Goal: Obtain resource: Download file/media

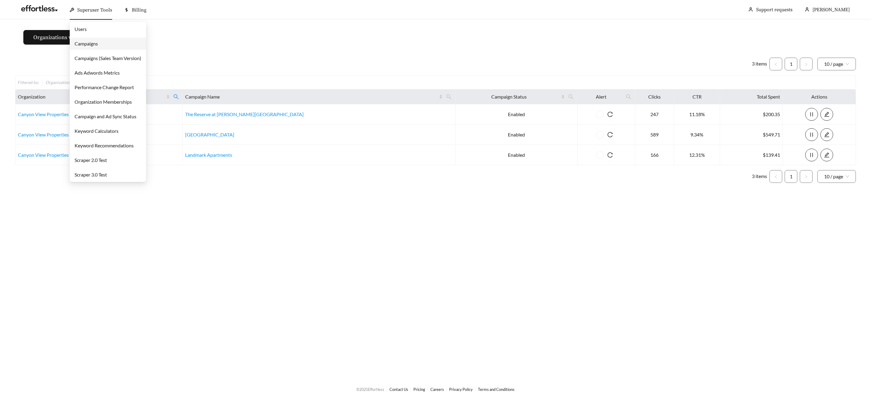
drag, startPoint x: 83, startPoint y: 9, endPoint x: 96, endPoint y: 39, distance: 32.5
click at [84, 9] on span "Superuser Tools" at bounding box center [94, 10] width 35 height 6
click at [93, 45] on link "Campaigns" at bounding box center [86, 44] width 23 height 6
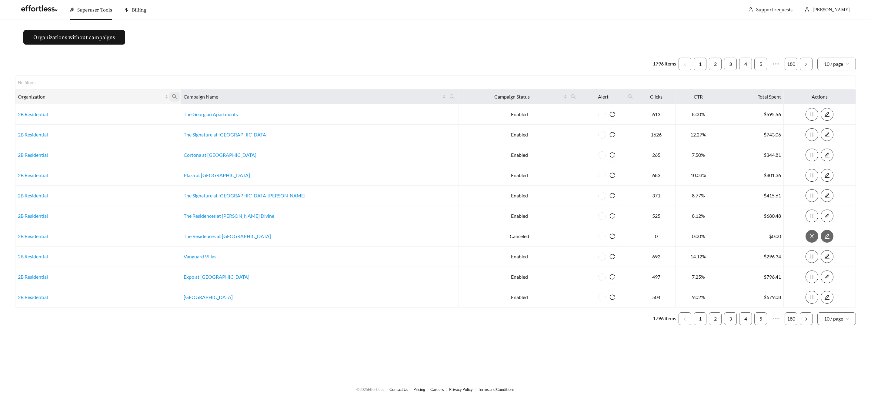
drag, startPoint x: 201, startPoint y: 95, endPoint x: 197, endPoint y: 96, distance: 3.5
click at [177, 95] on icon "search" at bounding box center [174, 96] width 5 height 5
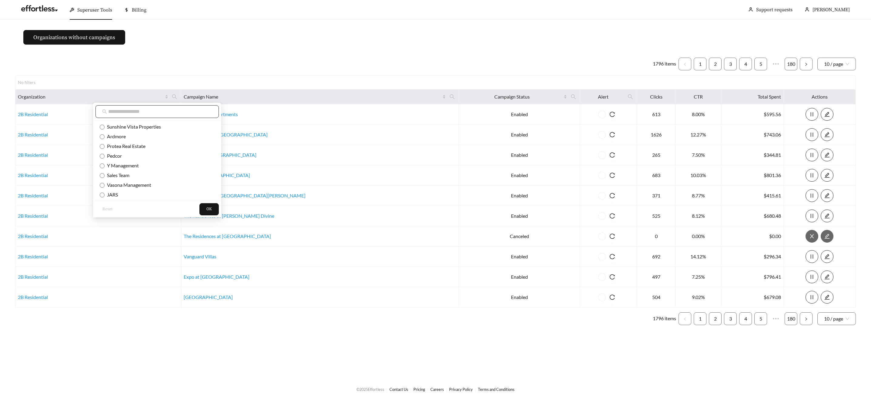
click at [168, 114] on input "text" at bounding box center [160, 111] width 104 height 7
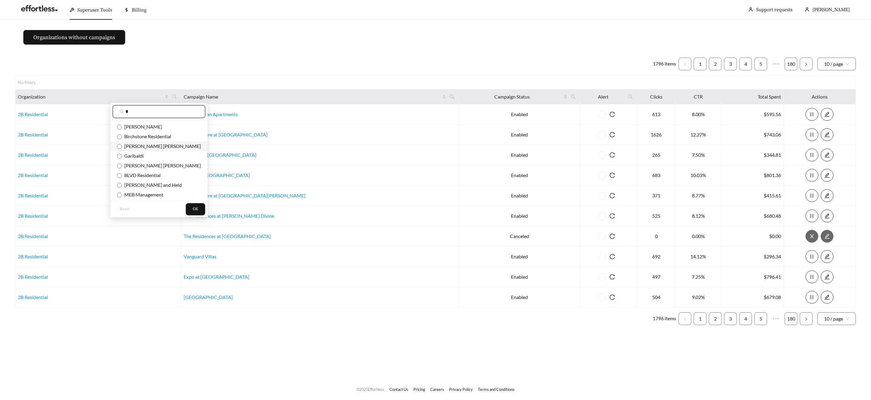
type input "*"
click at [144, 144] on span "[PERSON_NAME] [PERSON_NAME]" at bounding box center [161, 146] width 79 height 6
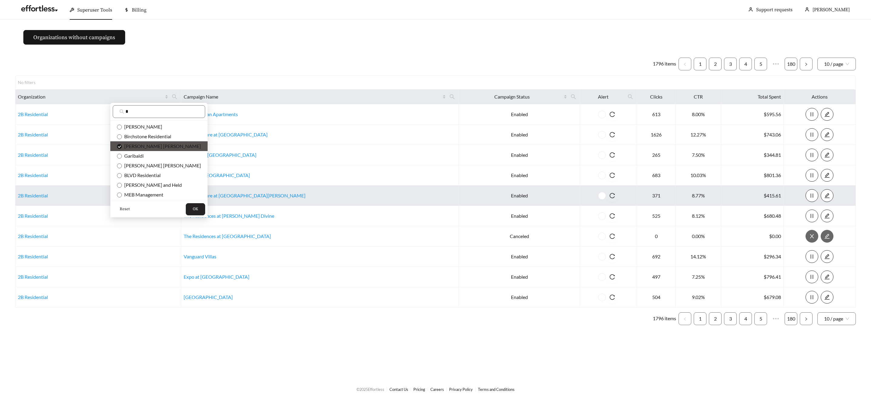
drag, startPoint x: 194, startPoint y: 211, endPoint x: 200, endPoint y: 204, distance: 8.4
click at [194, 211] on span "OK" at bounding box center [195, 209] width 5 height 6
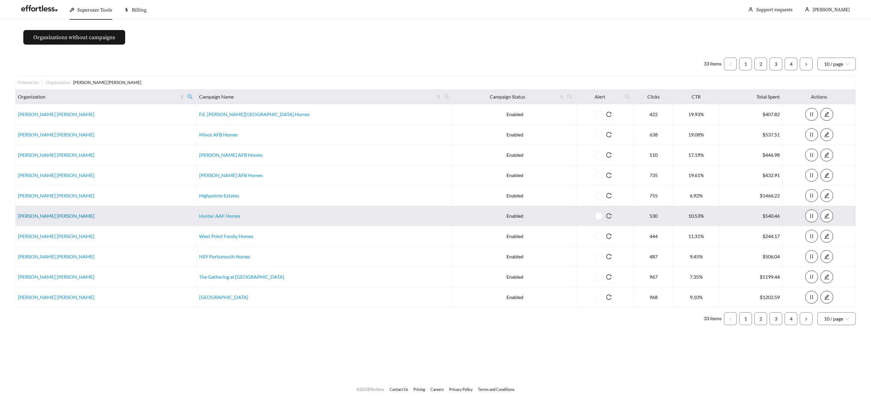
click at [27, 215] on link "[PERSON_NAME] [PERSON_NAME]" at bounding box center [56, 216] width 77 height 6
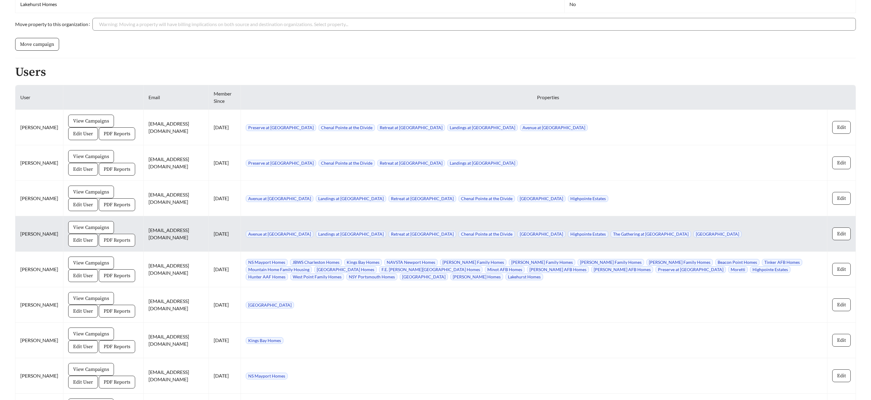
scroll to position [746, 0]
click at [104, 240] on span "PDF Reports" at bounding box center [117, 239] width 27 height 7
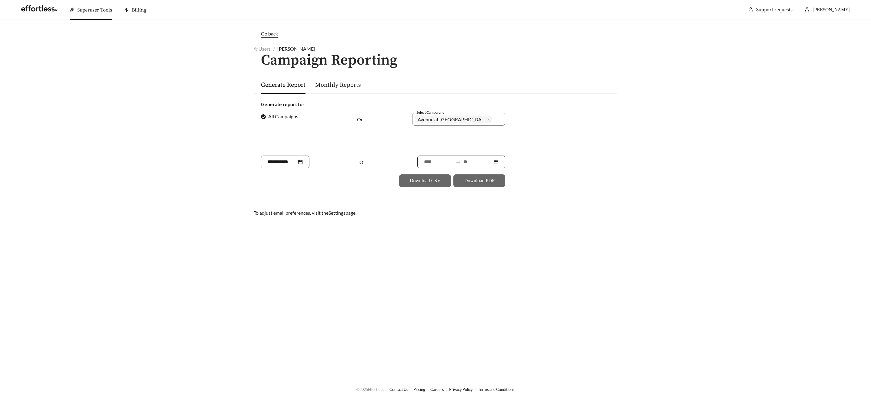
click at [464, 161] on input at bounding box center [477, 161] width 29 height 7
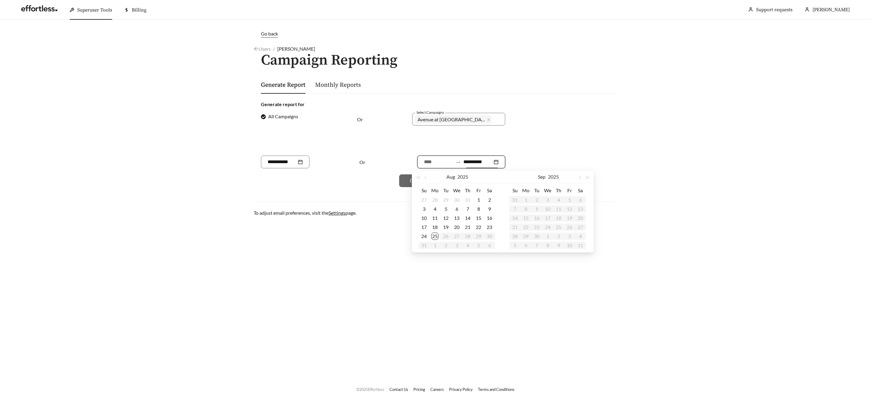
type input "**********"
click at [433, 237] on div "25" at bounding box center [434, 235] width 7 height 7
type input "**********"
click at [430, 160] on input at bounding box center [438, 161] width 29 height 7
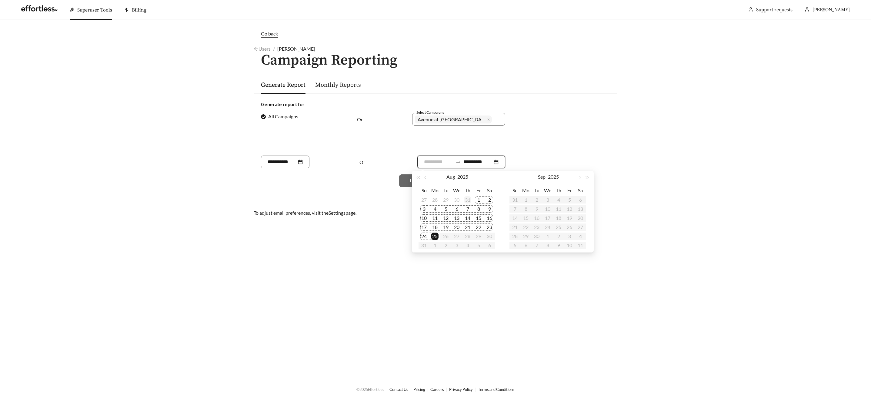
type input "**********"
click at [426, 176] on span "button" at bounding box center [425, 177] width 3 height 3
type input "**********"
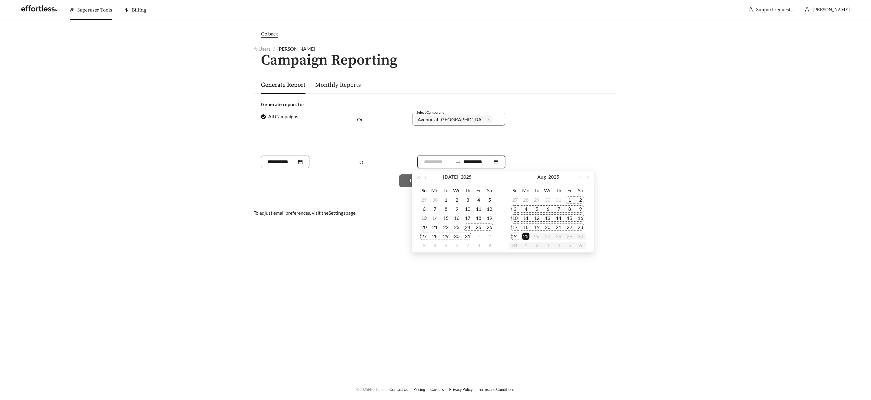
click at [468, 227] on div "24" at bounding box center [467, 226] width 7 height 7
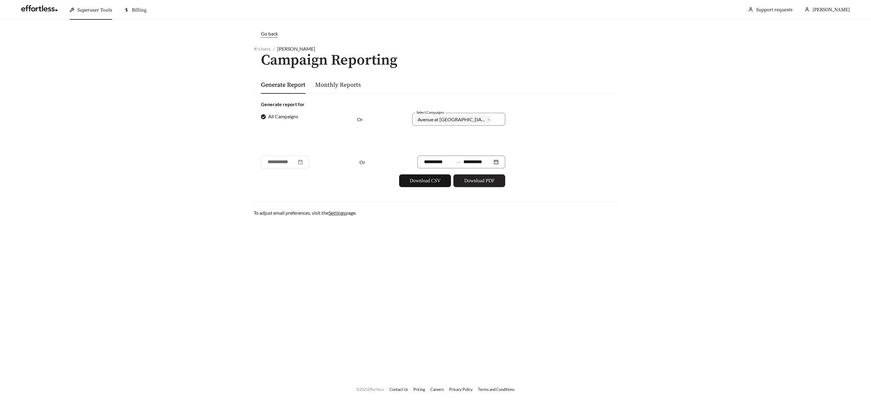
click at [495, 184] on button "Download PDF" at bounding box center [479, 180] width 52 height 13
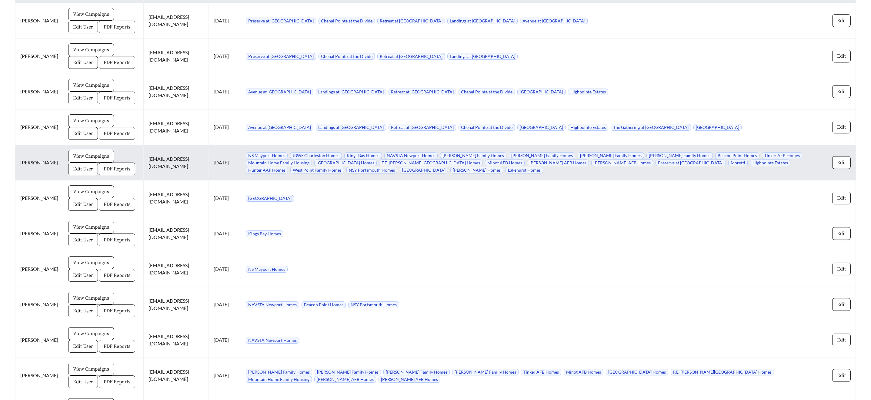
scroll to position [849, 0]
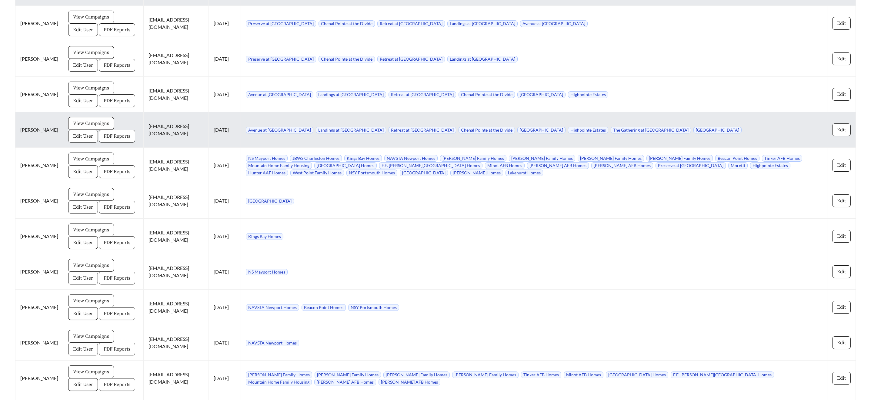
click at [90, 122] on span "View Campaigns" at bounding box center [91, 123] width 36 height 7
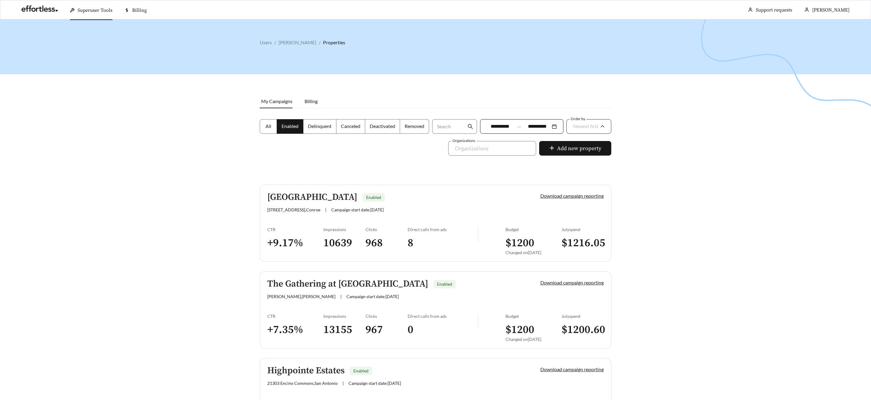
drag, startPoint x: 585, startPoint y: 124, endPoint x: 589, endPoint y: 125, distance: 3.4
click at [586, 124] on span "Newest first" at bounding box center [585, 126] width 25 height 6
drag, startPoint x: 579, startPoint y: 161, endPoint x: 587, endPoint y: 160, distance: 8.8
click at [579, 161] on span "A-Z" at bounding box center [576, 160] width 8 height 6
click at [284, 195] on h5 "Avenue at Harbison" at bounding box center [333, 197] width 132 height 10
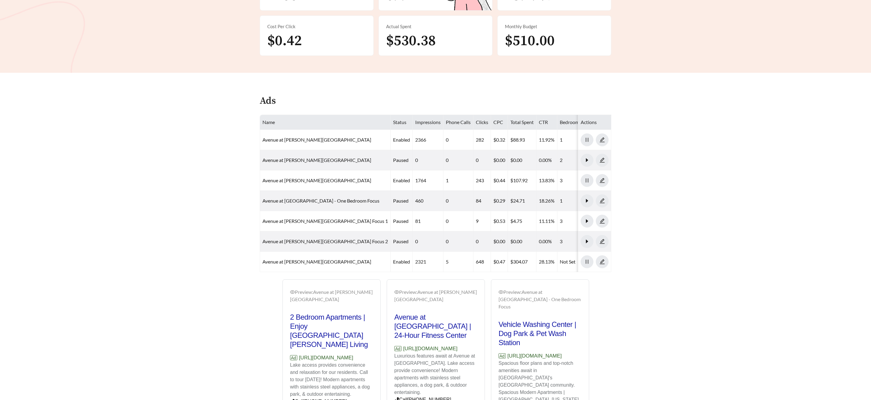
scroll to position [220, 0]
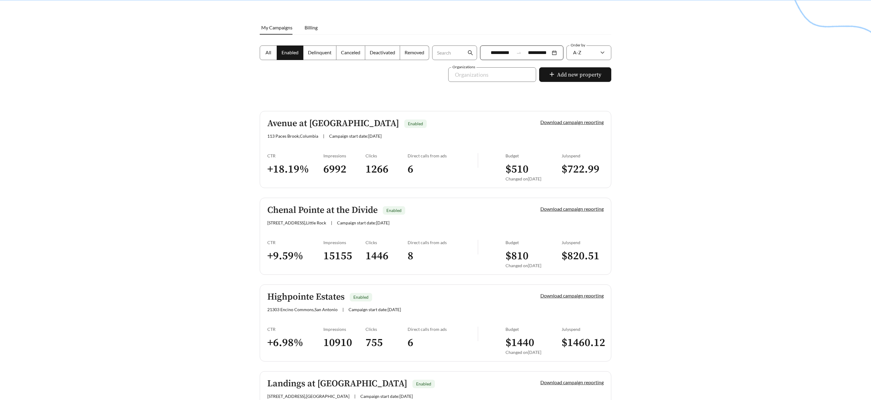
scroll to position [80, 0]
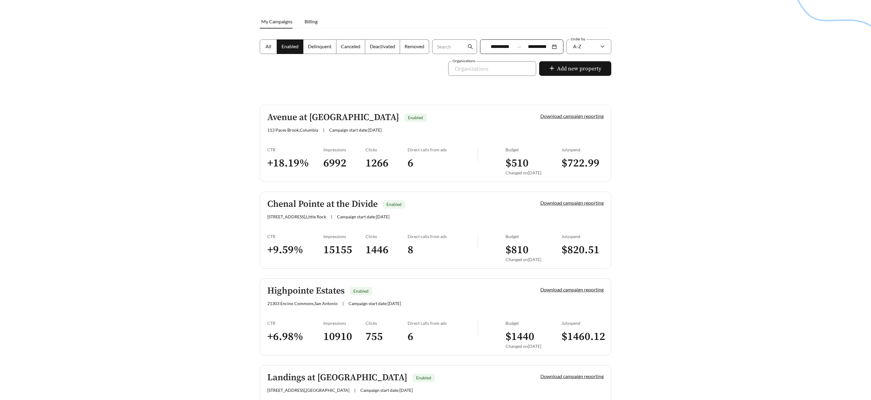
click at [359, 215] on span "Campaign start date: 2022-07-08" at bounding box center [363, 216] width 52 height 5
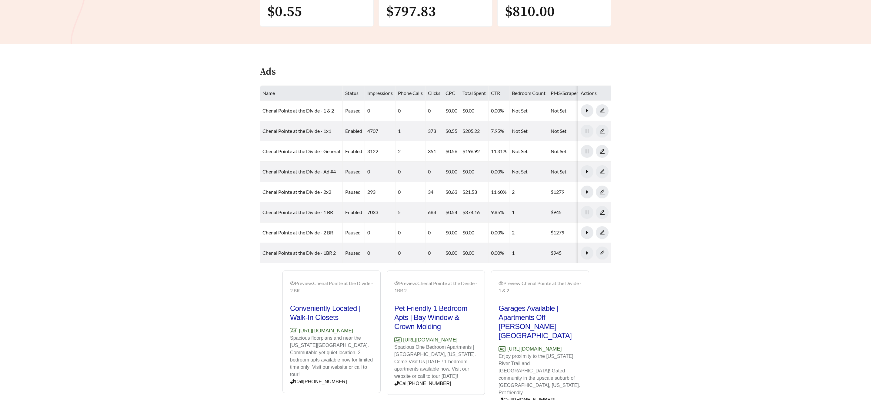
scroll to position [211, 0]
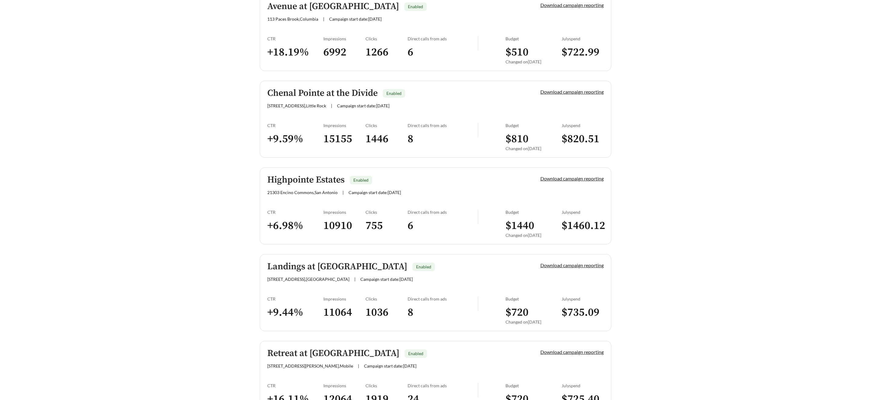
scroll to position [193, 0]
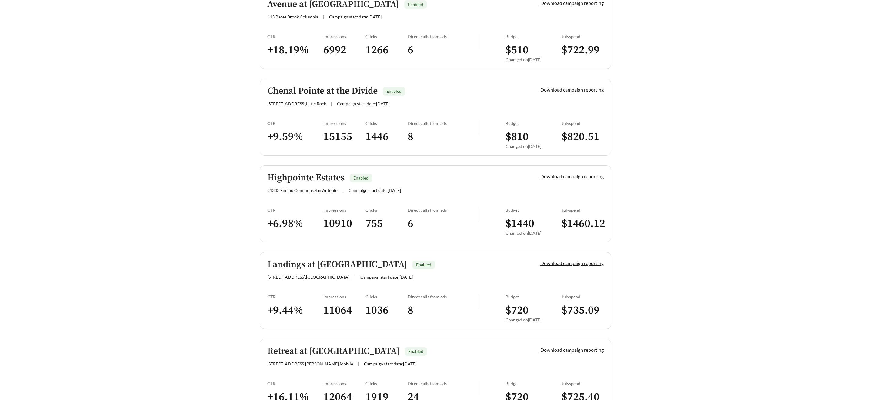
click at [295, 182] on h5 "Highpointe Estates" at bounding box center [305, 178] width 77 height 10
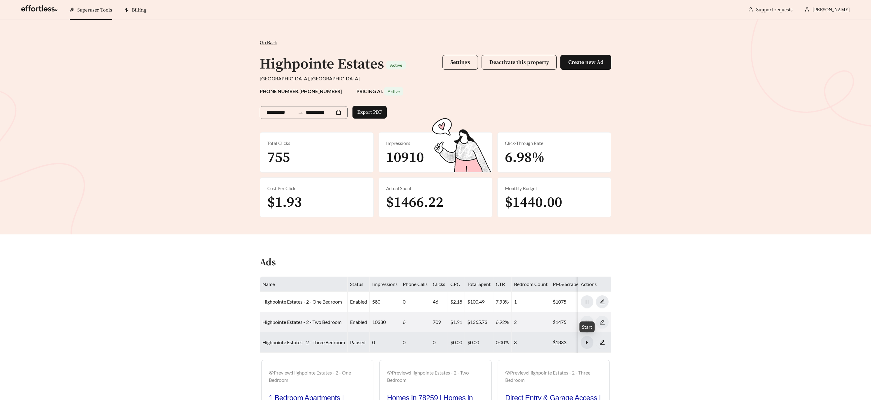
click at [586, 342] on icon "caret-right" at bounding box center [587, 342] width 2 height 4
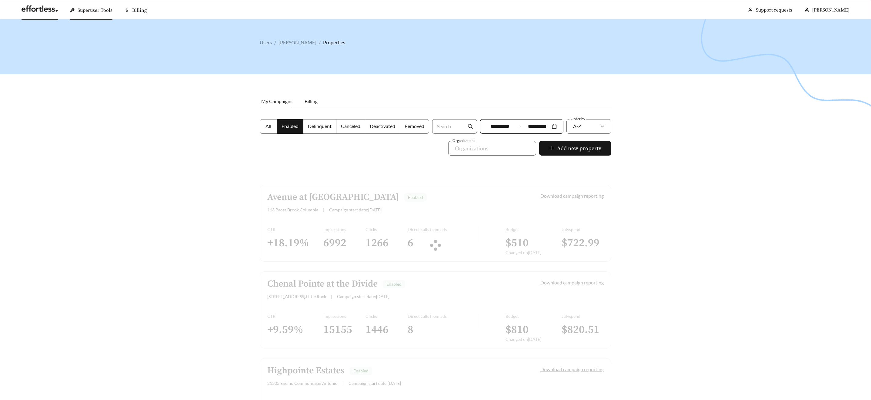
scroll to position [193, 0]
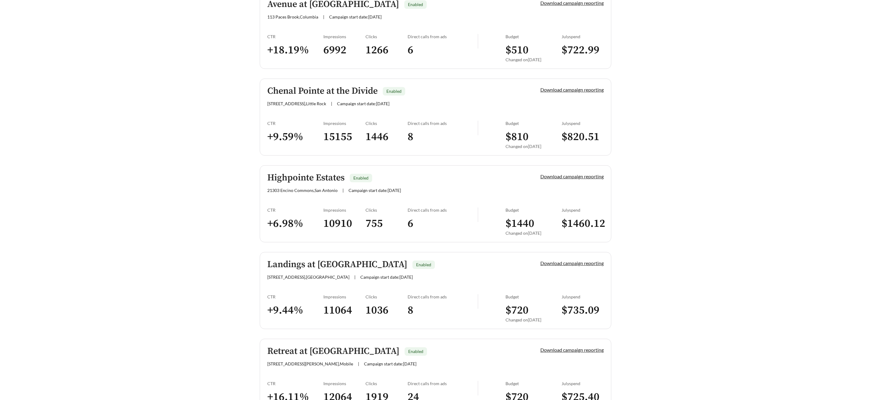
click at [318, 264] on h5 "Landings at Lake Gray" at bounding box center [337, 264] width 140 height 10
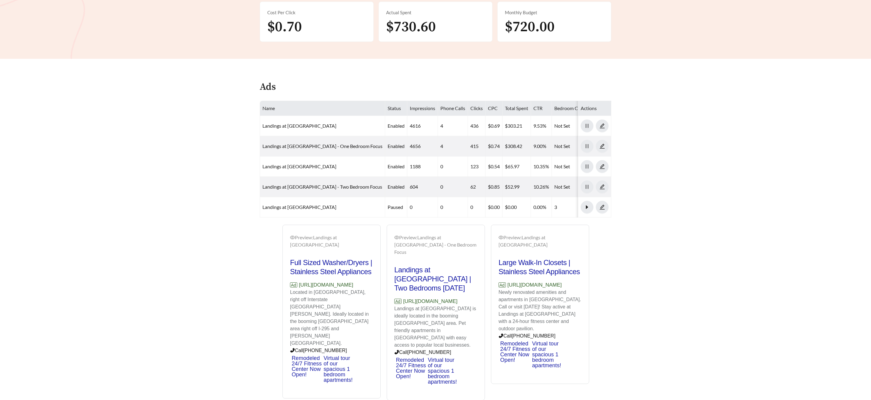
scroll to position [199, 0]
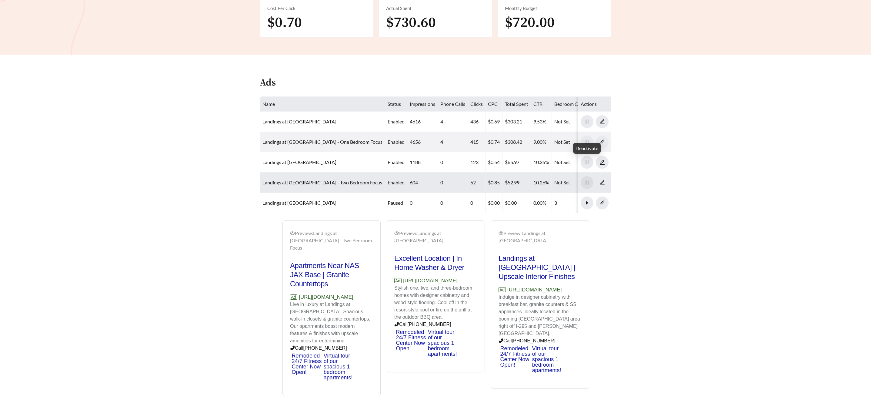
click at [585, 180] on icon "pause" at bounding box center [586, 182] width 5 height 5
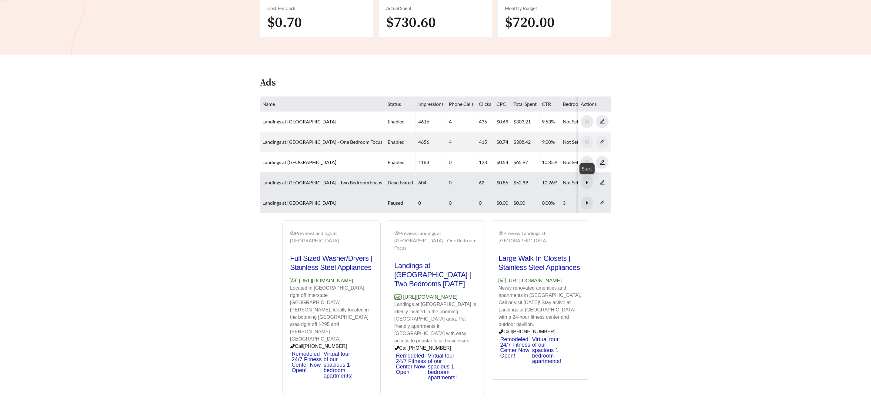
drag, startPoint x: 586, startPoint y: 184, endPoint x: 590, endPoint y: 182, distance: 4.6
click at [586, 201] on icon "caret-right" at bounding box center [587, 203] width 2 height 4
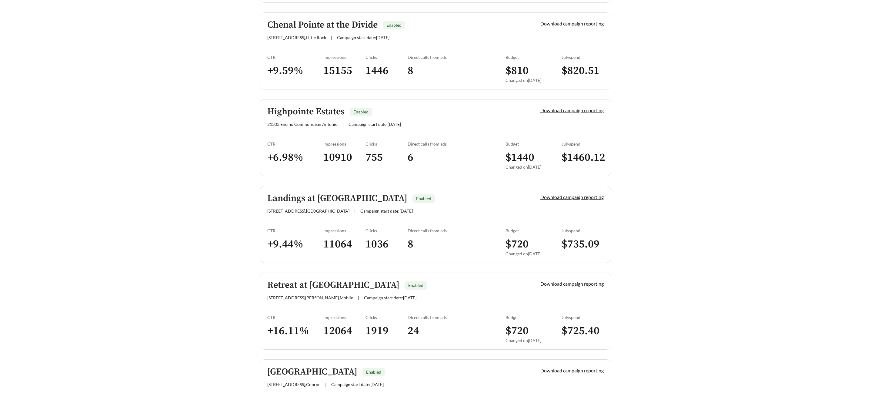
scroll to position [266, 0]
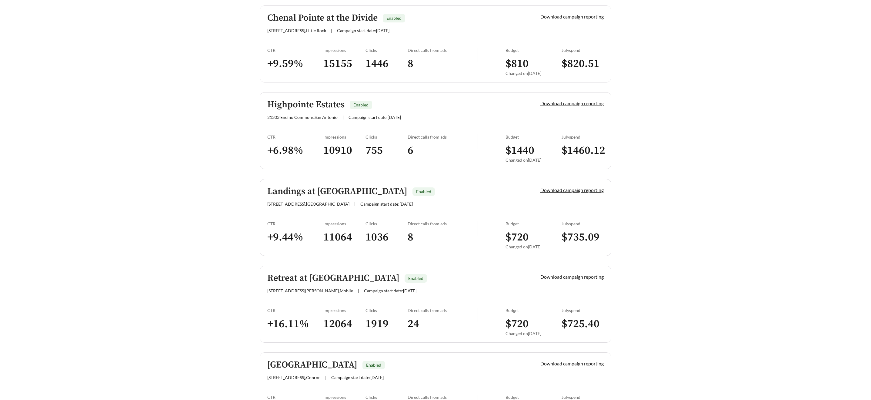
click at [312, 282] on h5 "Retreat at Schillinger" at bounding box center [333, 278] width 132 height 10
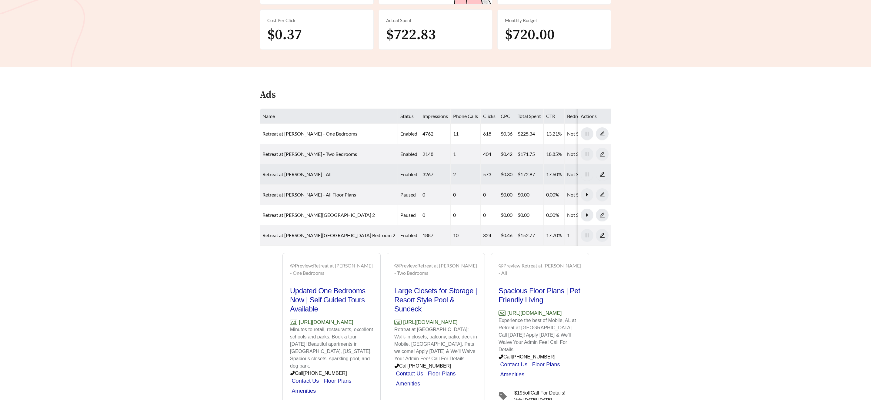
scroll to position [204, 0]
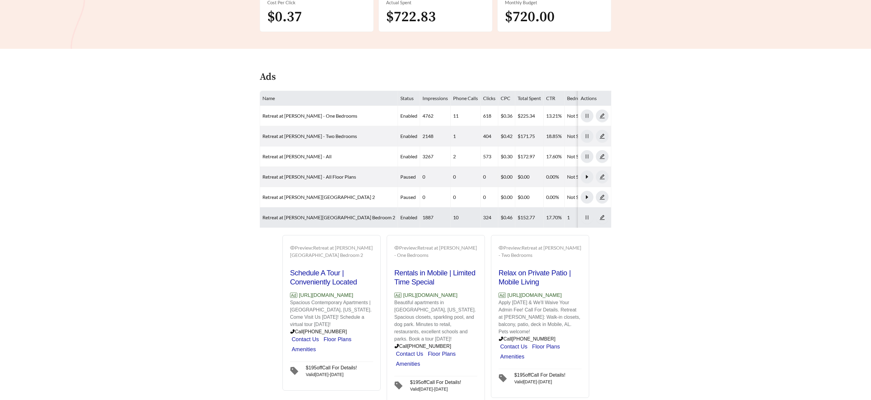
click at [420, 207] on td "1887" at bounding box center [435, 217] width 31 height 20
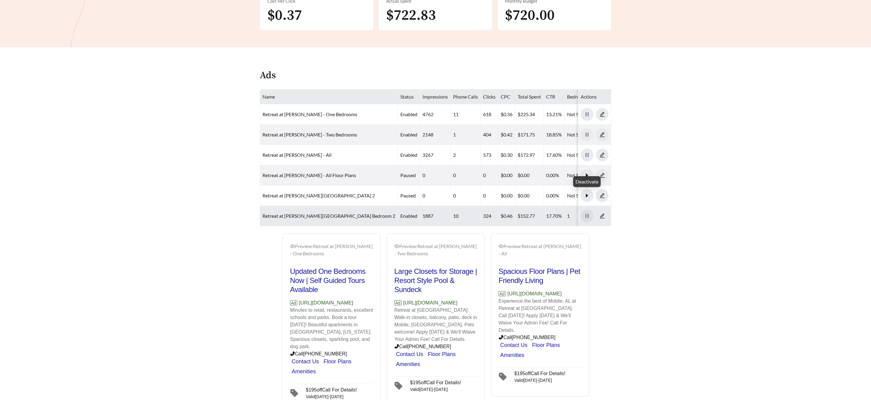
click at [590, 209] on button "button" at bounding box center [586, 215] width 13 height 13
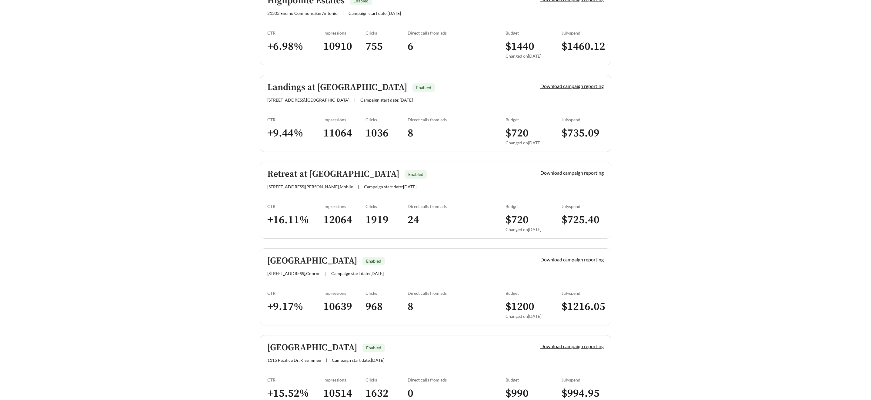
scroll to position [379, 0]
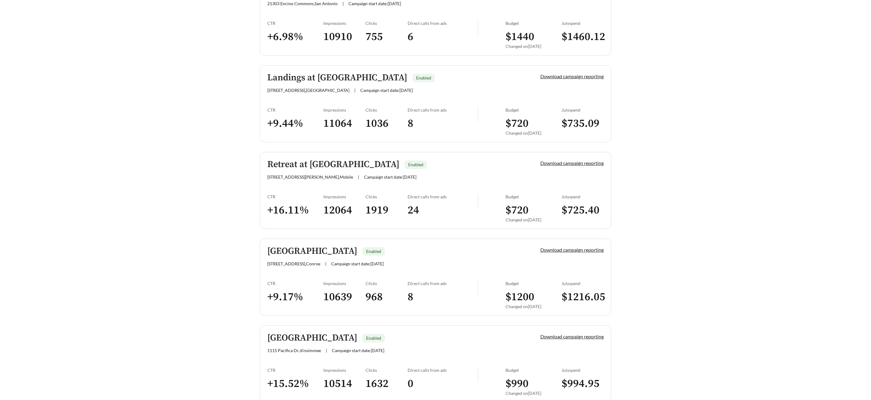
click at [301, 254] on h5 "River Pointe" at bounding box center [312, 251] width 90 height 10
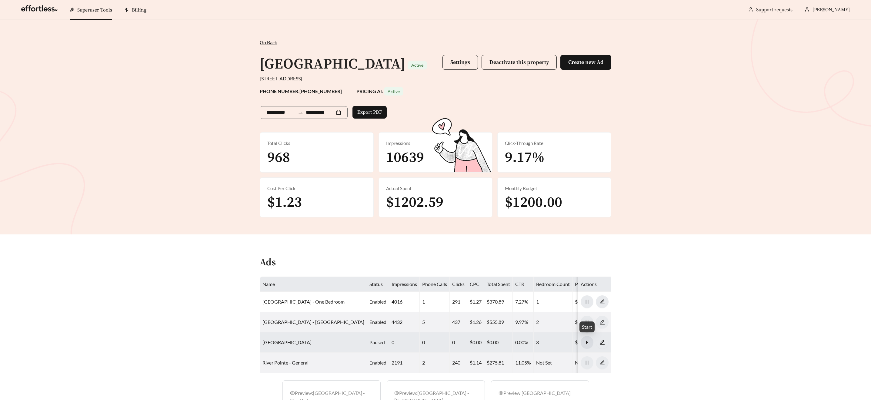
click at [587, 342] on icon "caret-right" at bounding box center [586, 341] width 5 height 5
click at [450, 68] on button "Settings" at bounding box center [459, 62] width 35 height 15
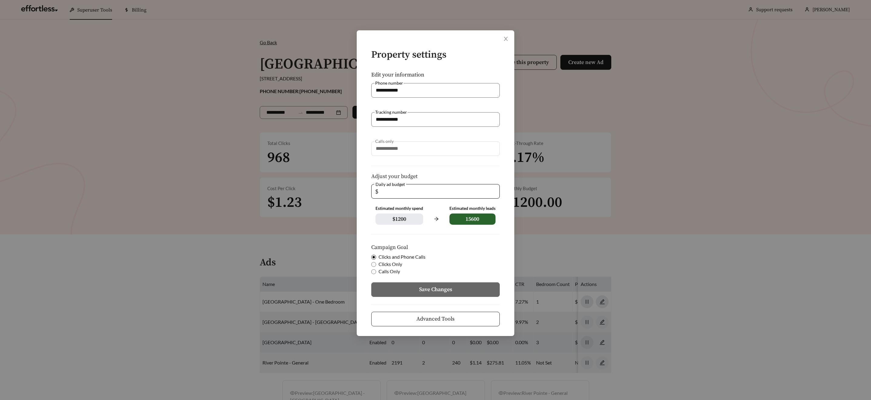
click at [443, 317] on span "Advanced Tools" at bounding box center [435, 318] width 38 height 8
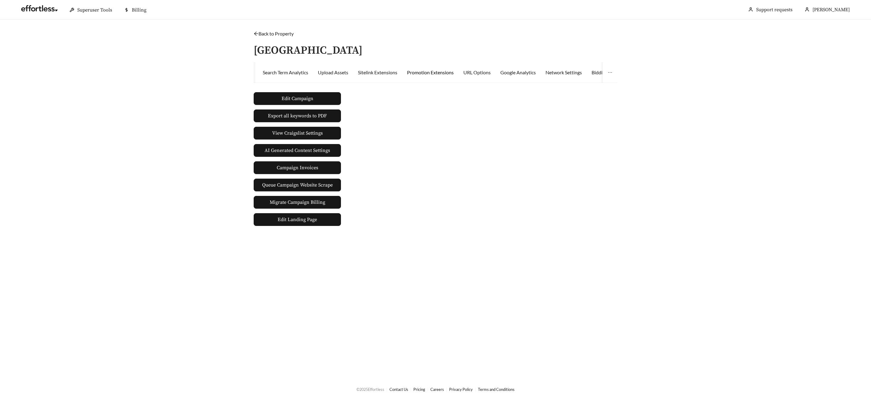
click at [453, 72] on div "Promotion Extensions" at bounding box center [430, 72] width 47 height 7
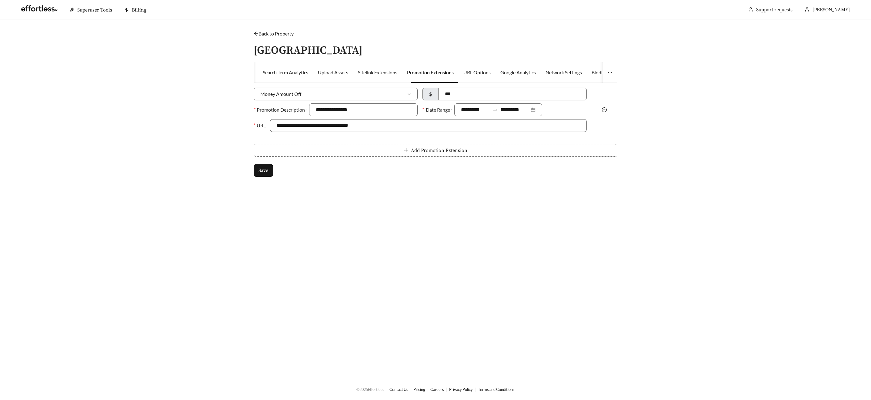
click at [600, 110] on div at bounding box center [604, 109] width 31 height 7
drag, startPoint x: 606, startPoint y: 109, endPoint x: 603, endPoint y: 110, distance: 3.3
click at [605, 109] on icon "minus-circle" at bounding box center [604, 109] width 5 height 5
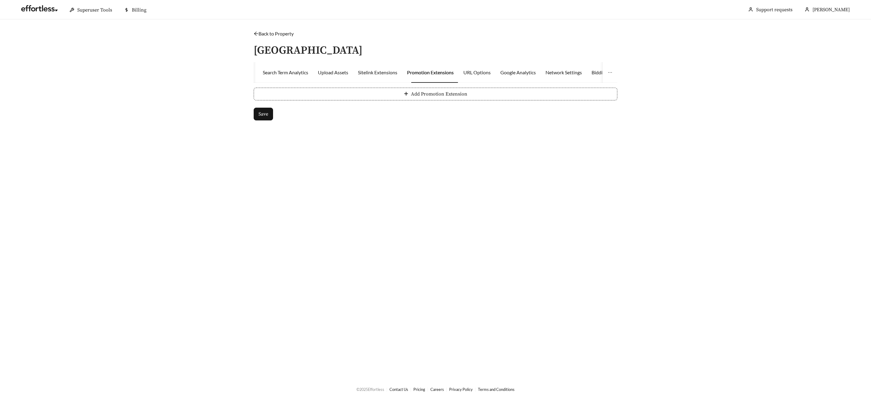
click at [256, 121] on div "Add Promotion Extension Save" at bounding box center [436, 108] width 364 height 40
click at [260, 117] on span "Save" at bounding box center [263, 113] width 10 height 7
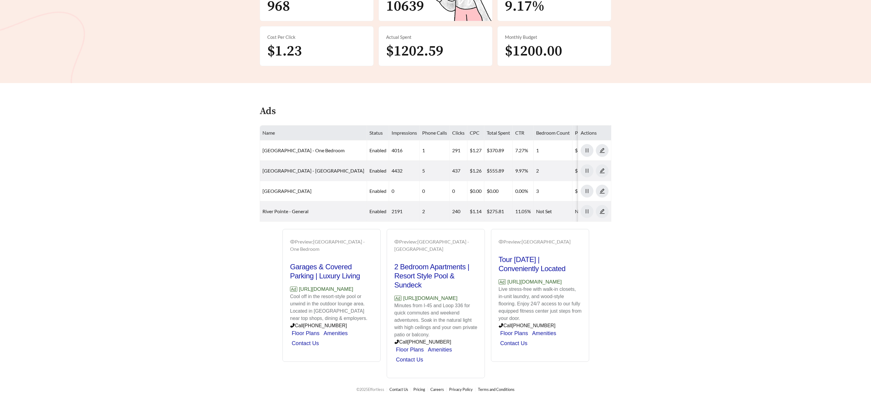
scroll to position [167, 0]
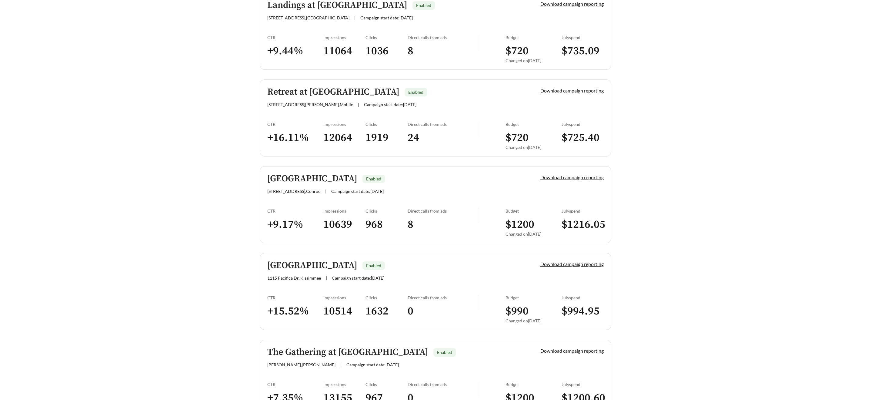
scroll to position [500, 0]
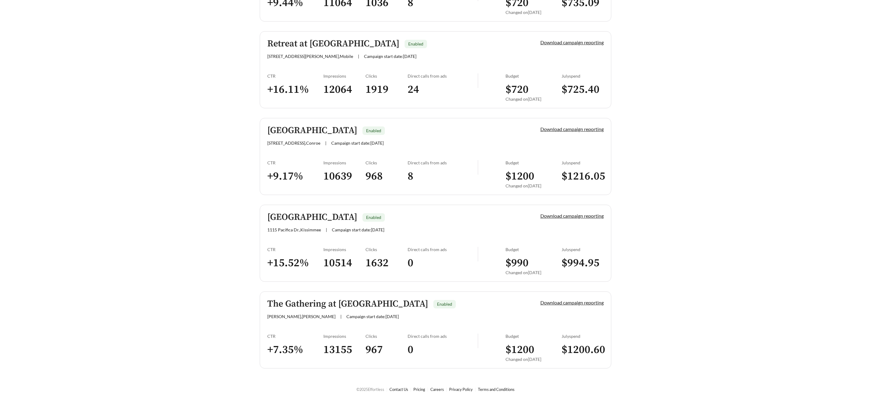
click at [323, 216] on h5 "[GEOGRAPHIC_DATA]" at bounding box center [312, 217] width 90 height 10
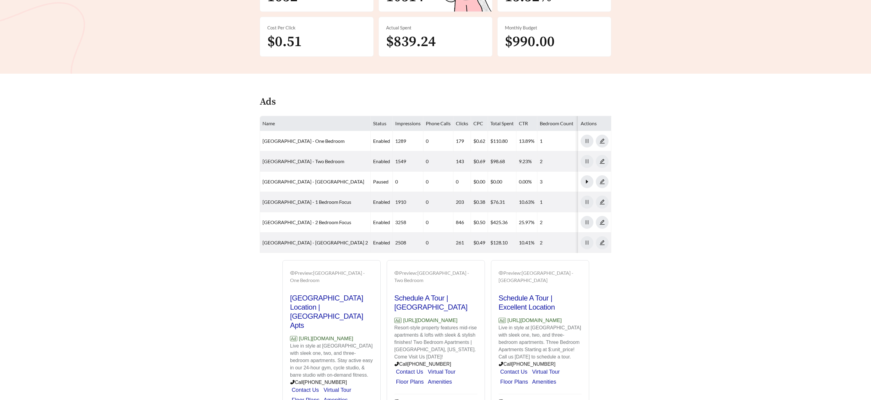
scroll to position [182, 0]
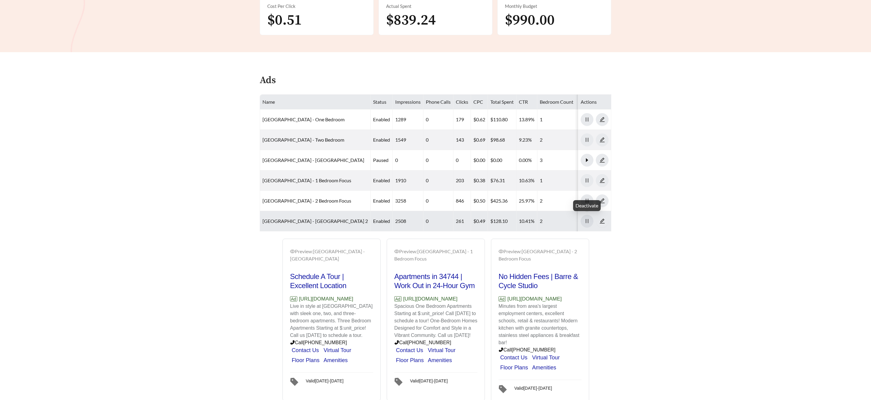
click at [586, 221] on icon "pause" at bounding box center [587, 221] width 2 height 4
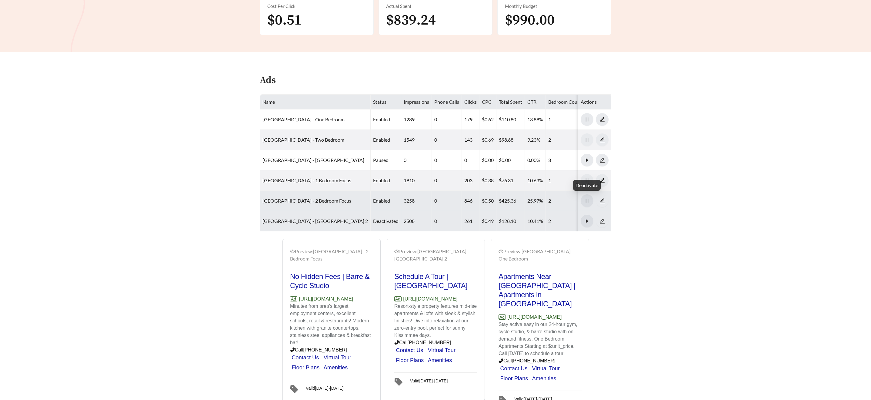
click at [584, 201] on icon "pause" at bounding box center [586, 200] width 5 height 5
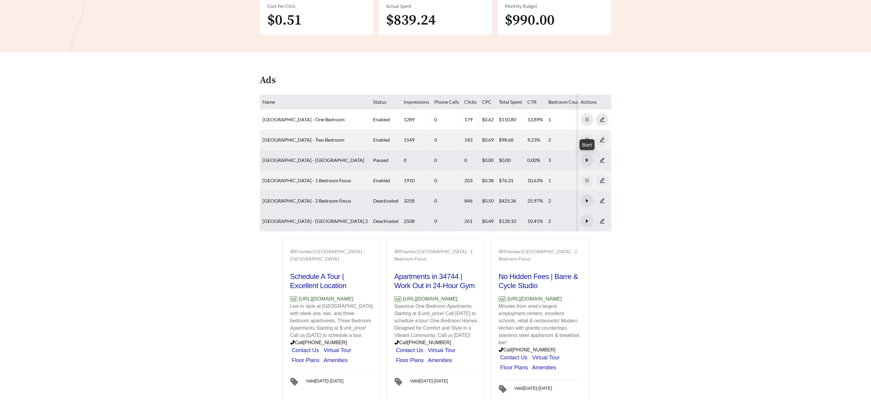
click at [586, 160] on icon "caret-right" at bounding box center [587, 160] width 2 height 4
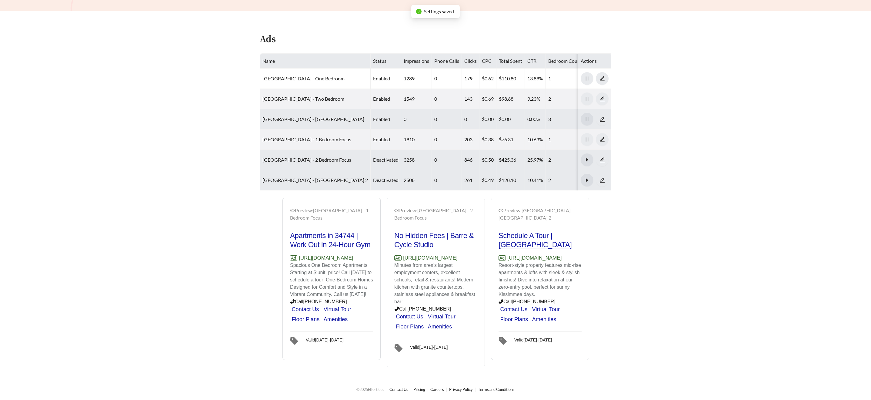
scroll to position [237, 0]
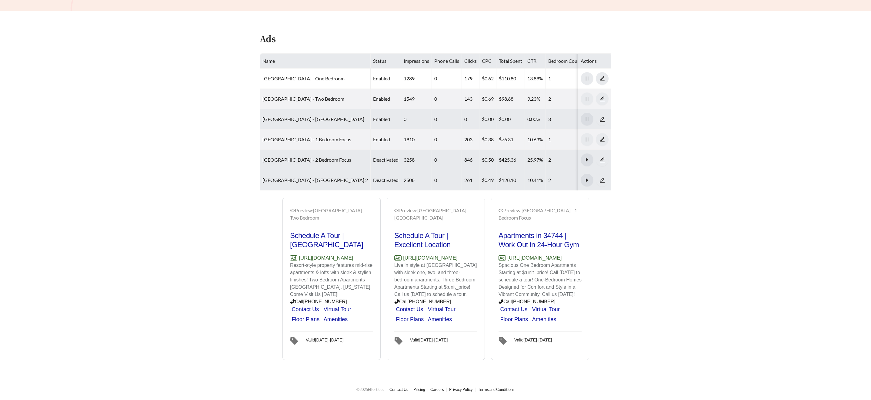
scroll to position [500, 0]
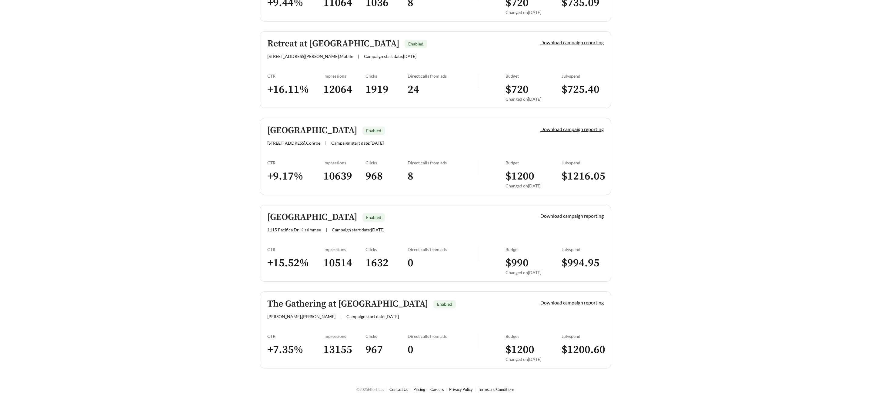
click at [381, 302] on h5 "The Gathering at [GEOGRAPHIC_DATA]" at bounding box center [347, 304] width 161 height 10
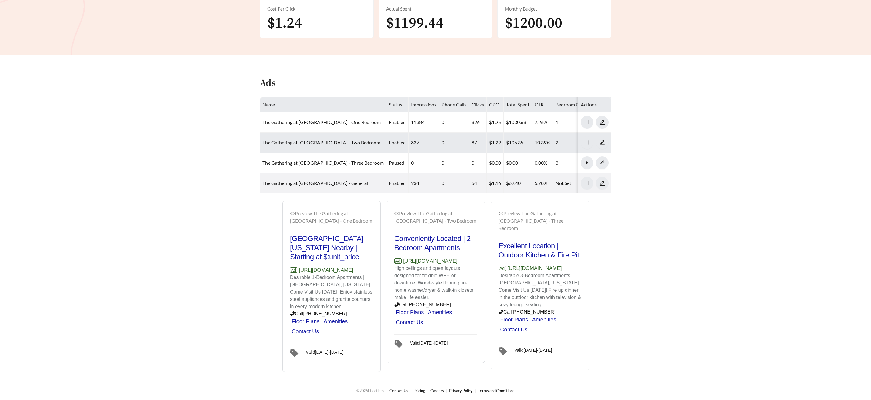
scroll to position [199, 0]
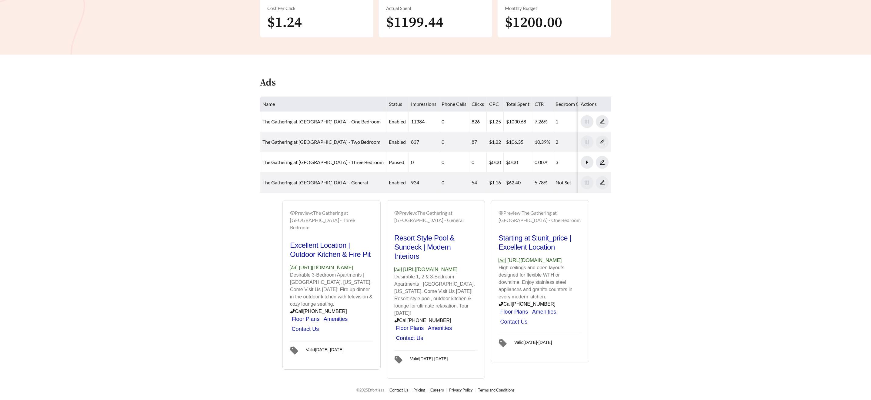
scroll to position [500, 0]
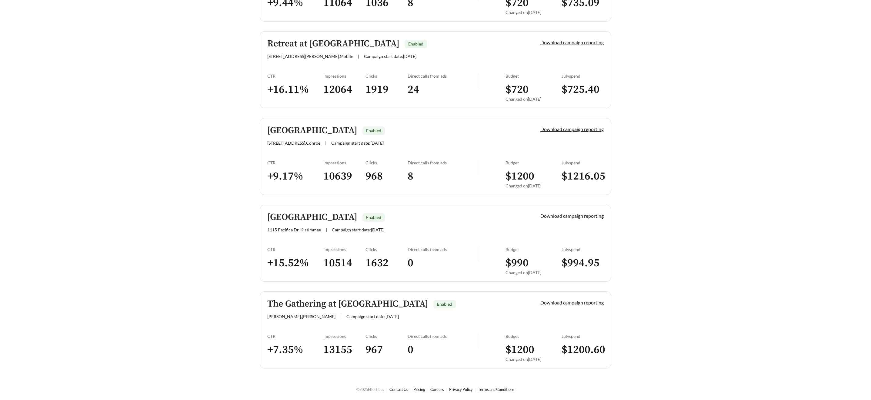
click at [325, 302] on h5 "The Gathering at [GEOGRAPHIC_DATA]" at bounding box center [347, 304] width 161 height 10
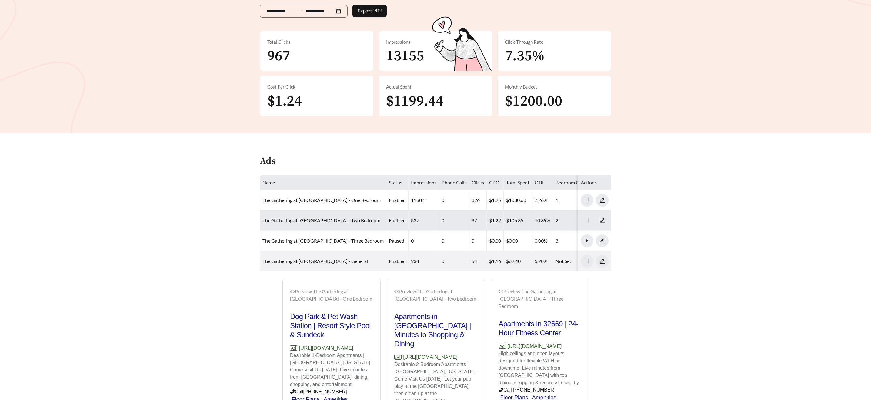
scroll to position [170, 0]
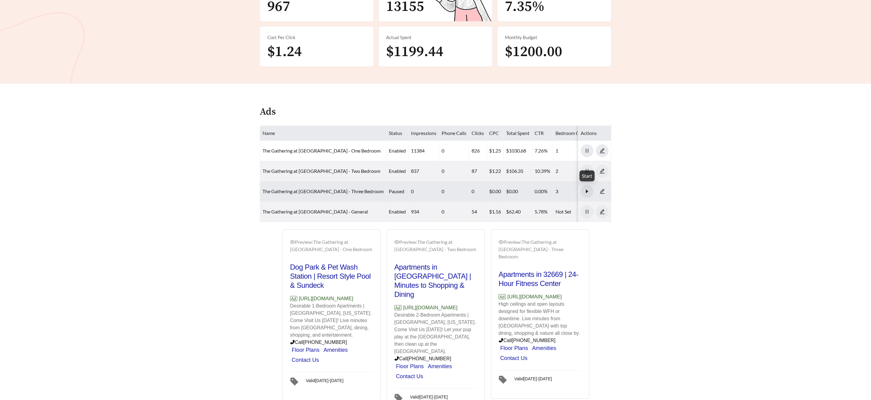
click at [588, 189] on icon "caret-right" at bounding box center [586, 190] width 5 height 5
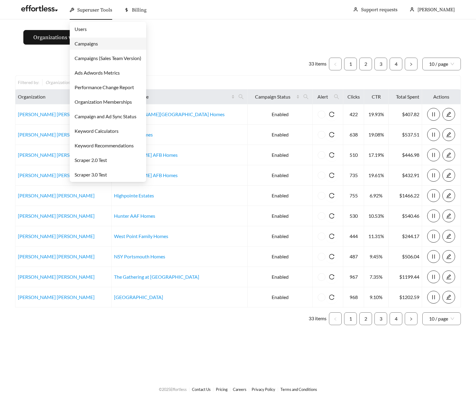
click at [88, 9] on span "Superuser Tools" at bounding box center [94, 10] width 35 height 6
drag, startPoint x: 86, startPoint y: 43, endPoint x: 96, endPoint y: 43, distance: 10.0
click at [86, 43] on link "Campaigns" at bounding box center [86, 44] width 23 height 6
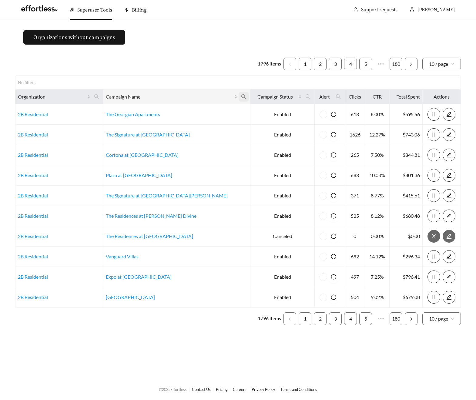
click at [241, 95] on icon "search" at bounding box center [243, 96] width 5 height 5
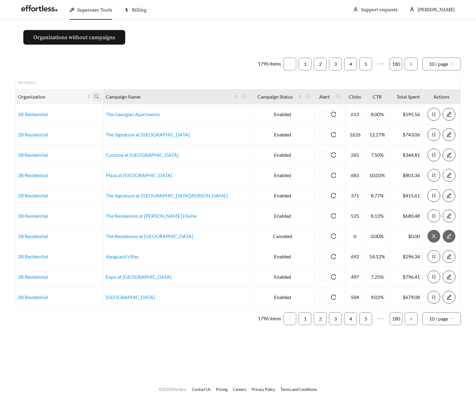
click at [99, 94] on icon "search" at bounding box center [96, 96] width 5 height 5
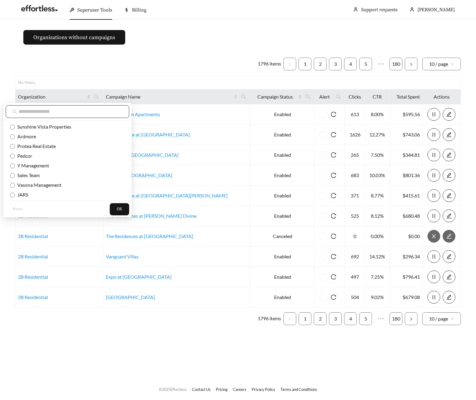
click at [82, 110] on input "text" at bounding box center [70, 111] width 104 height 7
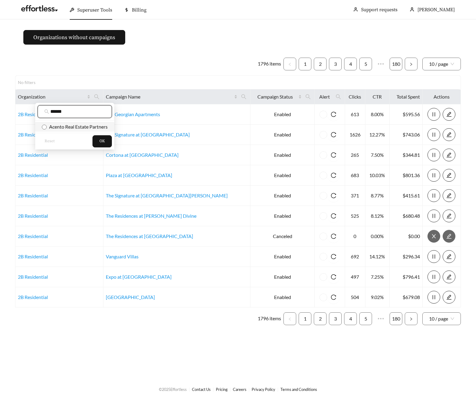
type input "******"
click at [83, 128] on span "Acento Real Estate Partners" at bounding box center [77, 127] width 61 height 6
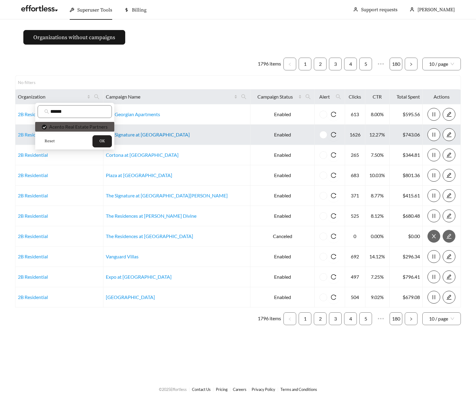
drag, startPoint x: 106, startPoint y: 143, endPoint x: 125, endPoint y: 137, distance: 20.5
click at [107, 143] on button "OK" at bounding box center [101, 141] width 19 height 12
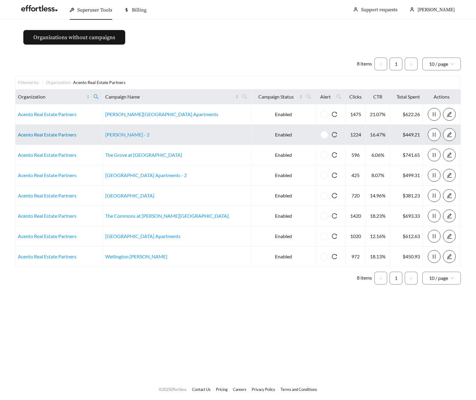
click at [48, 132] on link "Acento Real Estate Partners" at bounding box center [47, 134] width 58 height 6
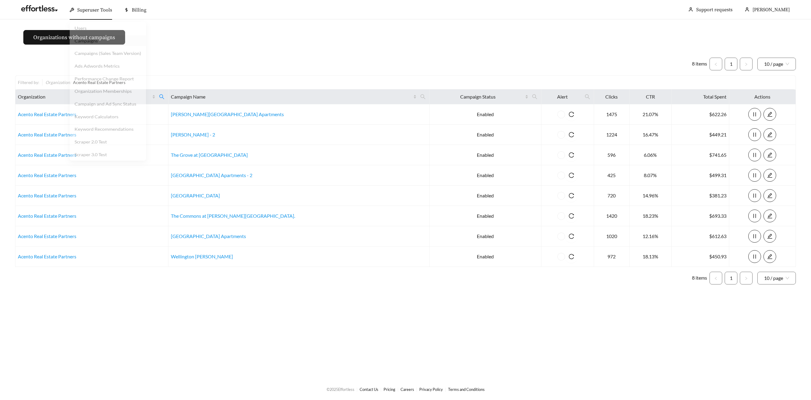
click at [91, 12] on span "Superuser Tools" at bounding box center [94, 10] width 35 height 6
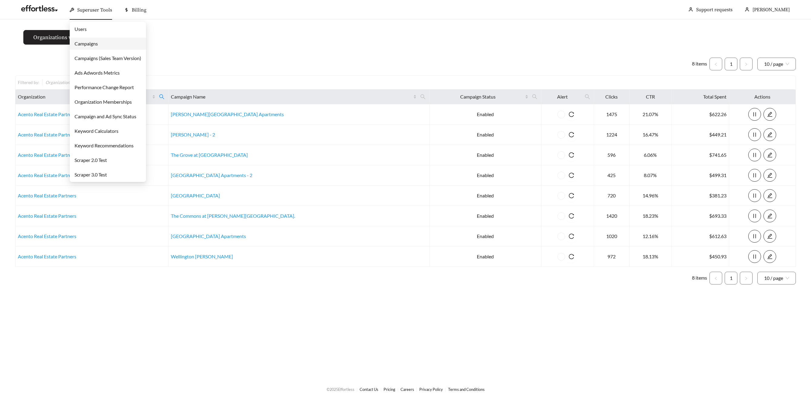
click at [88, 43] on link "Campaigns" at bounding box center [86, 44] width 23 height 6
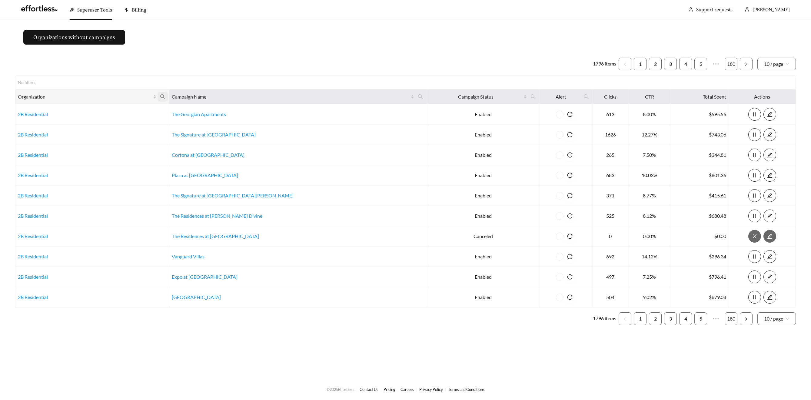
click at [165, 95] on icon "search" at bounding box center [162, 96] width 5 height 5
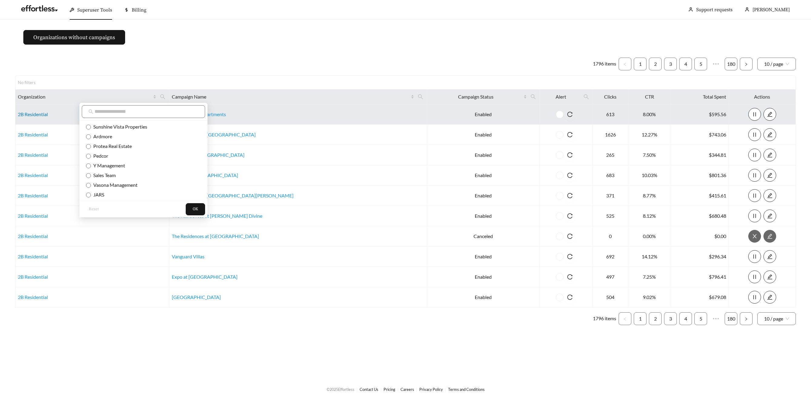
click at [35, 115] on link "2B Residential" at bounding box center [33, 114] width 30 height 6
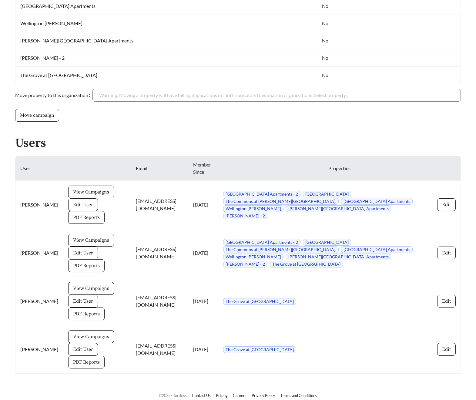
scroll to position [249, 0]
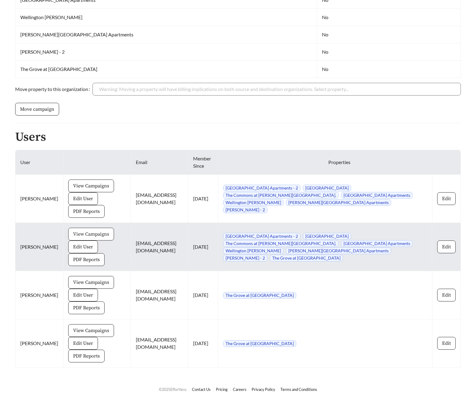
click at [91, 237] on span "View Campaigns" at bounding box center [91, 233] width 36 height 7
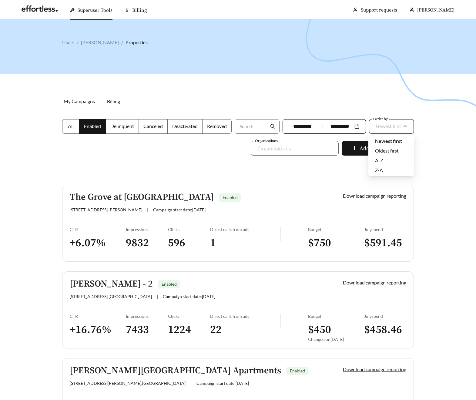
drag, startPoint x: 395, startPoint y: 130, endPoint x: 394, endPoint y: 133, distance: 3.1
click at [395, 130] on div "Newest first" at bounding box center [387, 126] width 25 height 13
drag, startPoint x: 381, startPoint y: 160, endPoint x: 348, endPoint y: 162, distance: 33.1
click at [380, 160] on span "A-Z" at bounding box center [379, 160] width 8 height 6
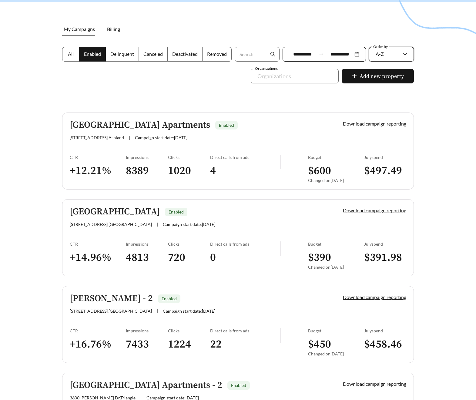
scroll to position [73, 0]
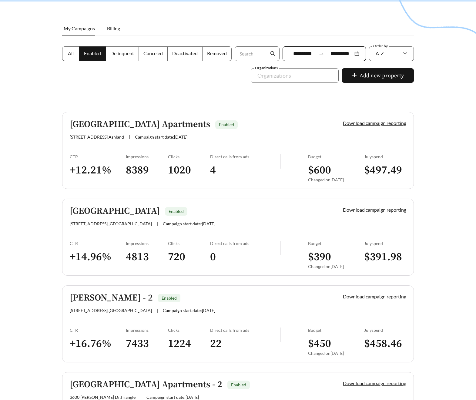
click at [160, 128] on h5 "Ashland Towne Square Apartments" at bounding box center [140, 124] width 140 height 10
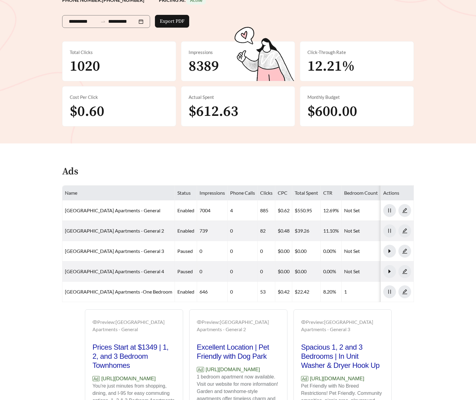
scroll to position [212, 0]
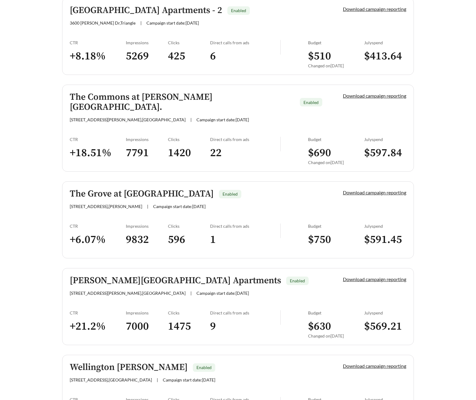
scroll to position [500, 0]
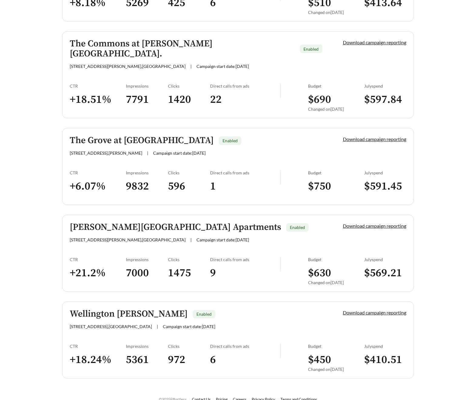
click at [144, 222] on h5 "Townsend Square Apartments" at bounding box center [175, 227] width 211 height 10
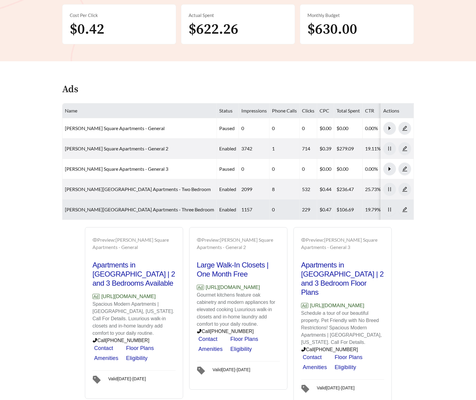
scroll to position [228, 0]
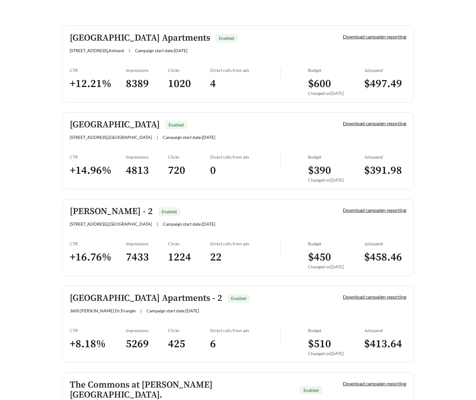
scroll to position [154, 0]
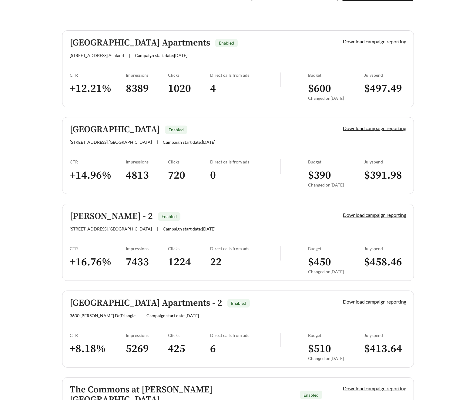
click at [91, 130] on h5 "Camden Hills" at bounding box center [115, 130] width 90 height 10
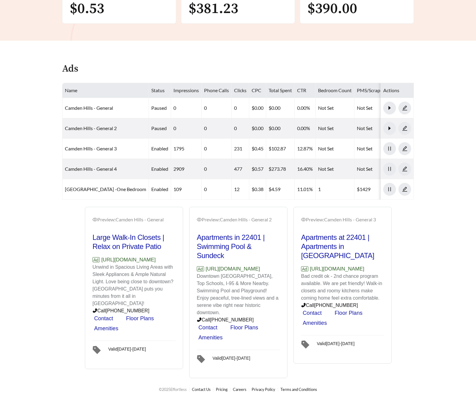
scroll to position [202, 0]
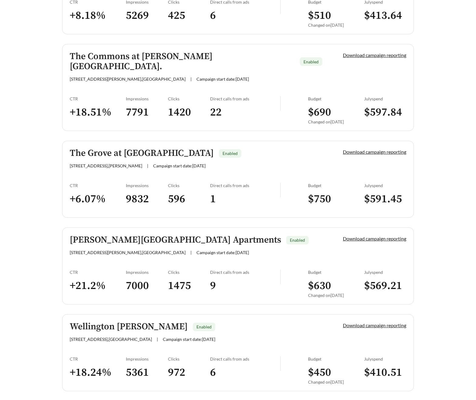
scroll to position [500, 0]
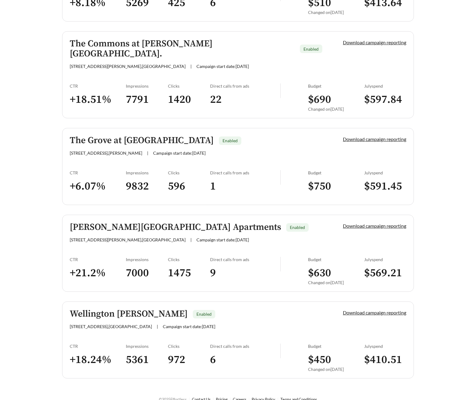
click at [140, 301] on link "Wellington Woods Enabled 1704 Lafayette Blvd , Fredericksburg | Campaign start …" at bounding box center [237, 339] width 351 height 77
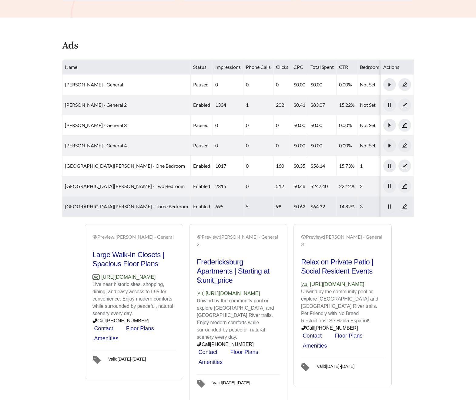
scroll to position [249, 0]
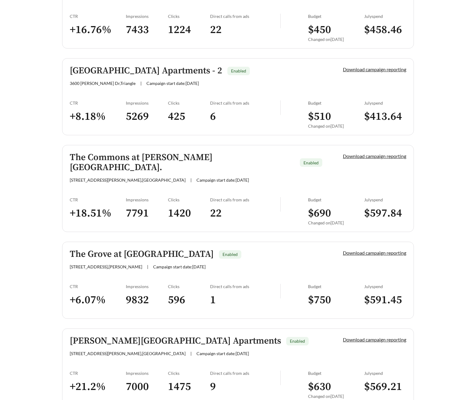
scroll to position [386, 0]
click at [155, 159] on h5 "The Commons at Cowan Blvd." at bounding box center [182, 163] width 225 height 20
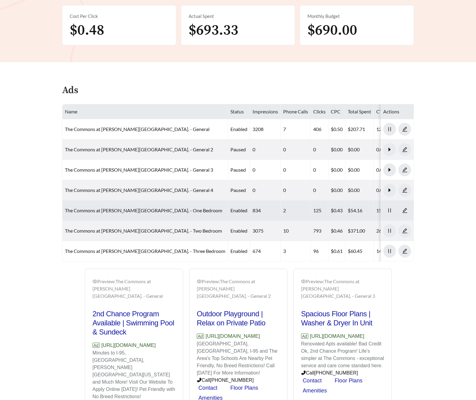
scroll to position [276, 0]
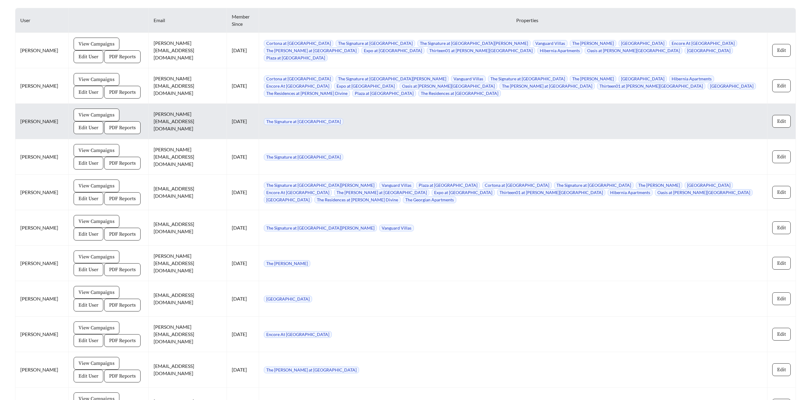
scroll to position [543, 0]
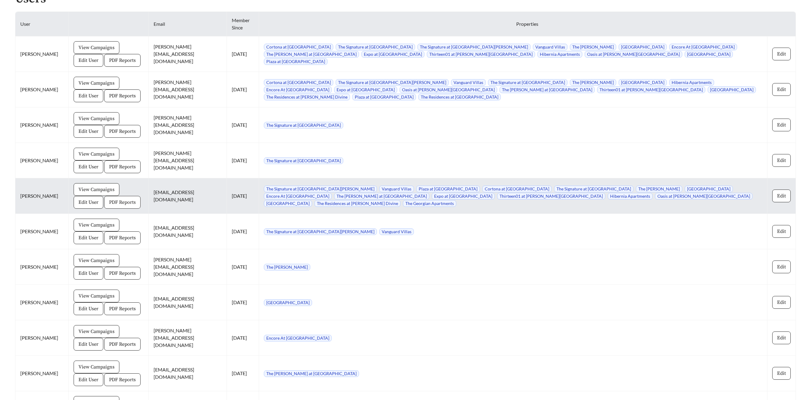
click at [109, 200] on span "PDF Reports" at bounding box center [122, 201] width 27 height 7
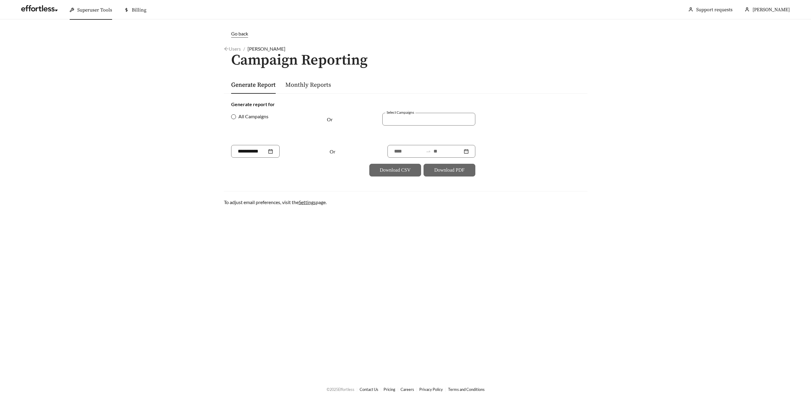
drag, startPoint x: 237, startPoint y: 114, endPoint x: 244, endPoint y: 116, distance: 7.1
click at [237, 114] on span "All Campaigns" at bounding box center [253, 116] width 35 height 7
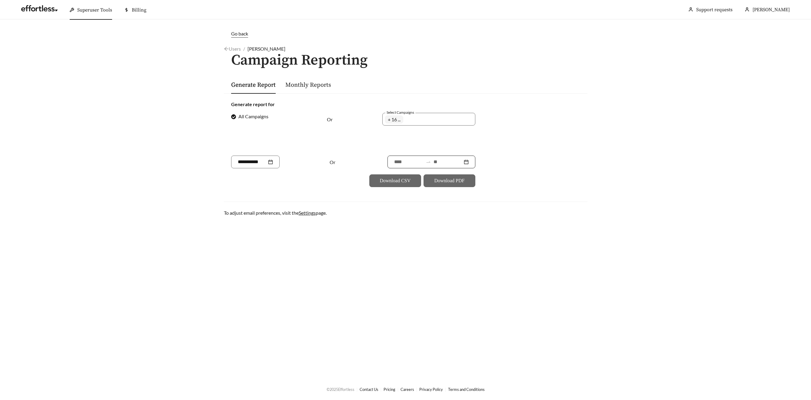
click at [454, 166] on div at bounding box center [431, 161] width 88 height 13
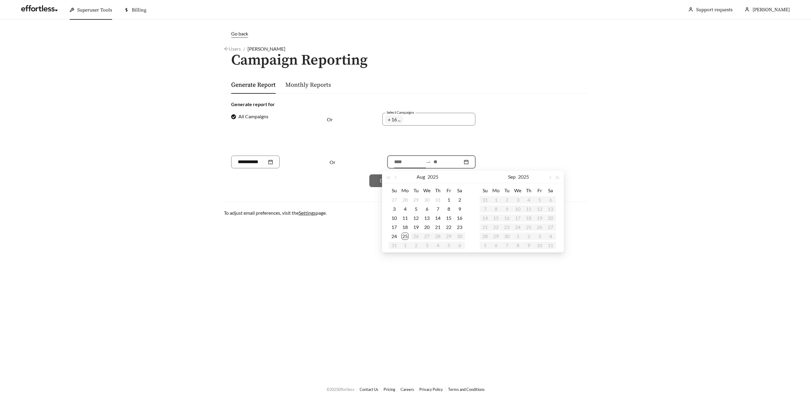
click at [444, 164] on input at bounding box center [447, 161] width 29 height 7
type input "**********"
drag, startPoint x: 402, startPoint y: 236, endPoint x: 408, endPoint y: 234, distance: 6.0
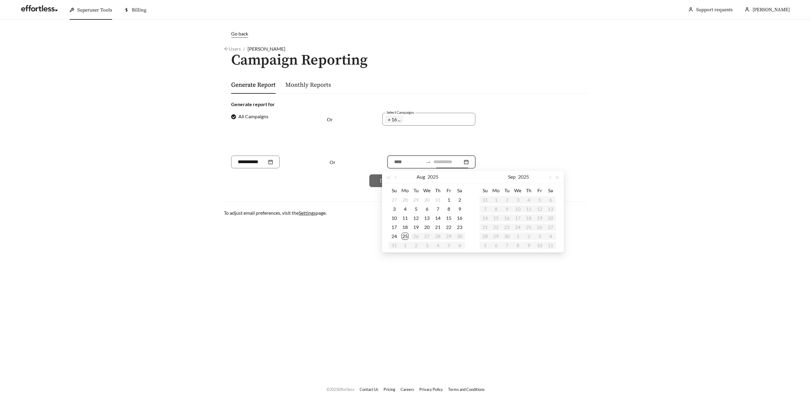
click at [402, 236] on div "25" at bounding box center [404, 235] width 7 height 7
type input "**********"
click at [398, 178] on button "button" at bounding box center [396, 177] width 8 height 12
type input "**********"
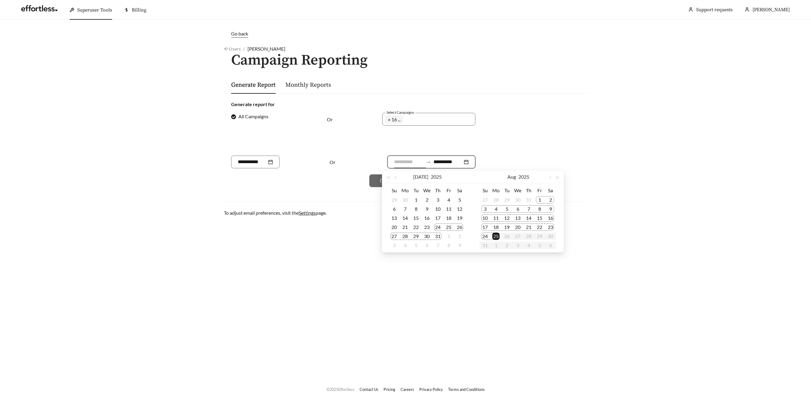
click at [439, 230] on div "24" at bounding box center [437, 226] width 7 height 7
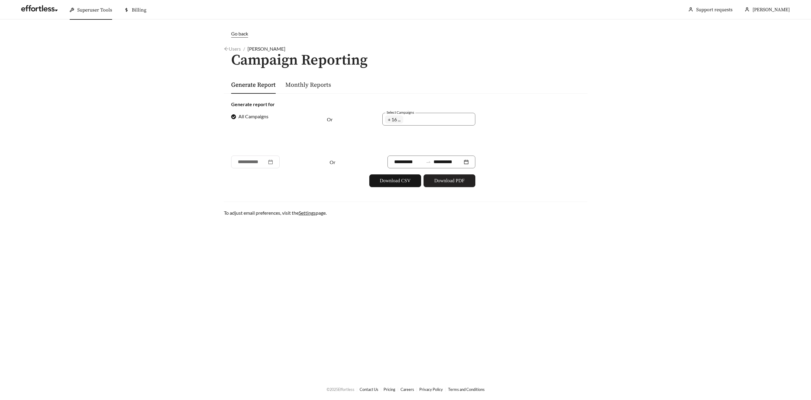
click at [449, 183] on span "Download PDF" at bounding box center [449, 180] width 30 height 7
